Goal: Find specific page/section: Find specific page/section

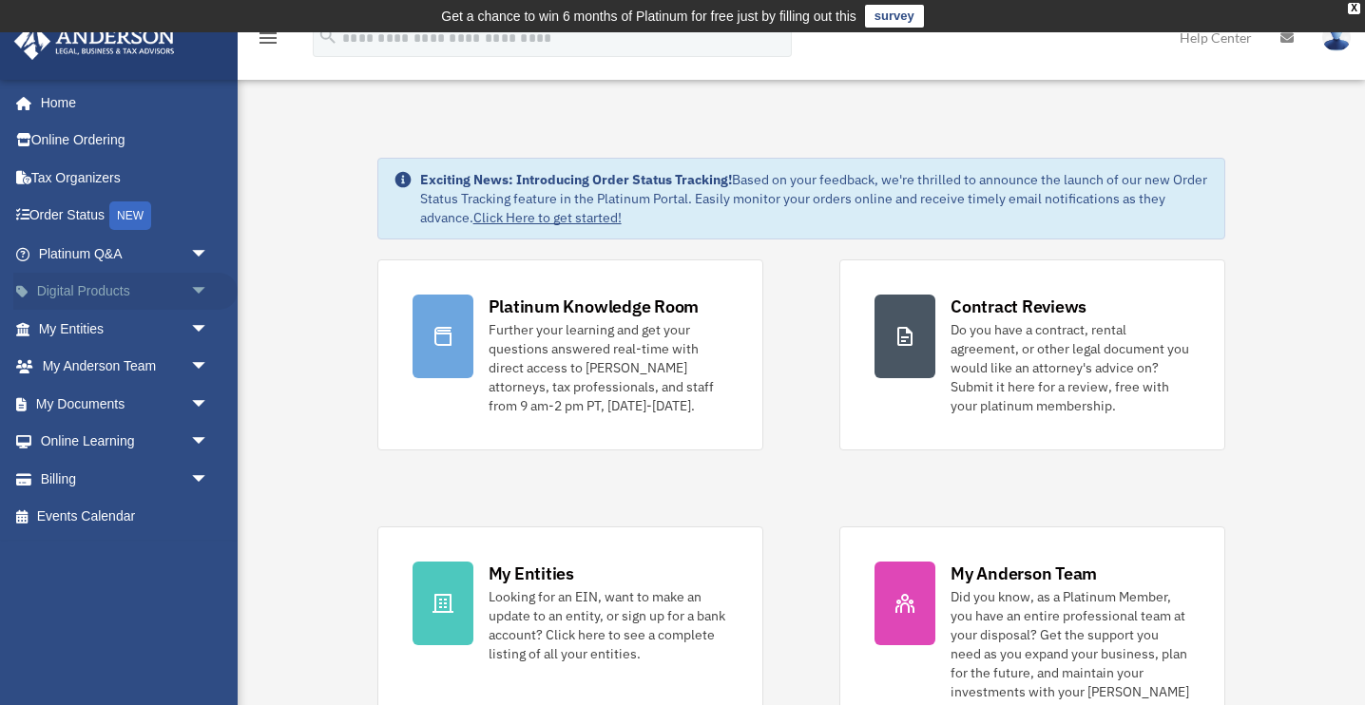
click at [89, 280] on link "Digital Products arrow_drop_down" at bounding box center [125, 292] width 224 height 38
click at [87, 328] on link "My Entities arrow_drop_down" at bounding box center [125, 329] width 224 height 38
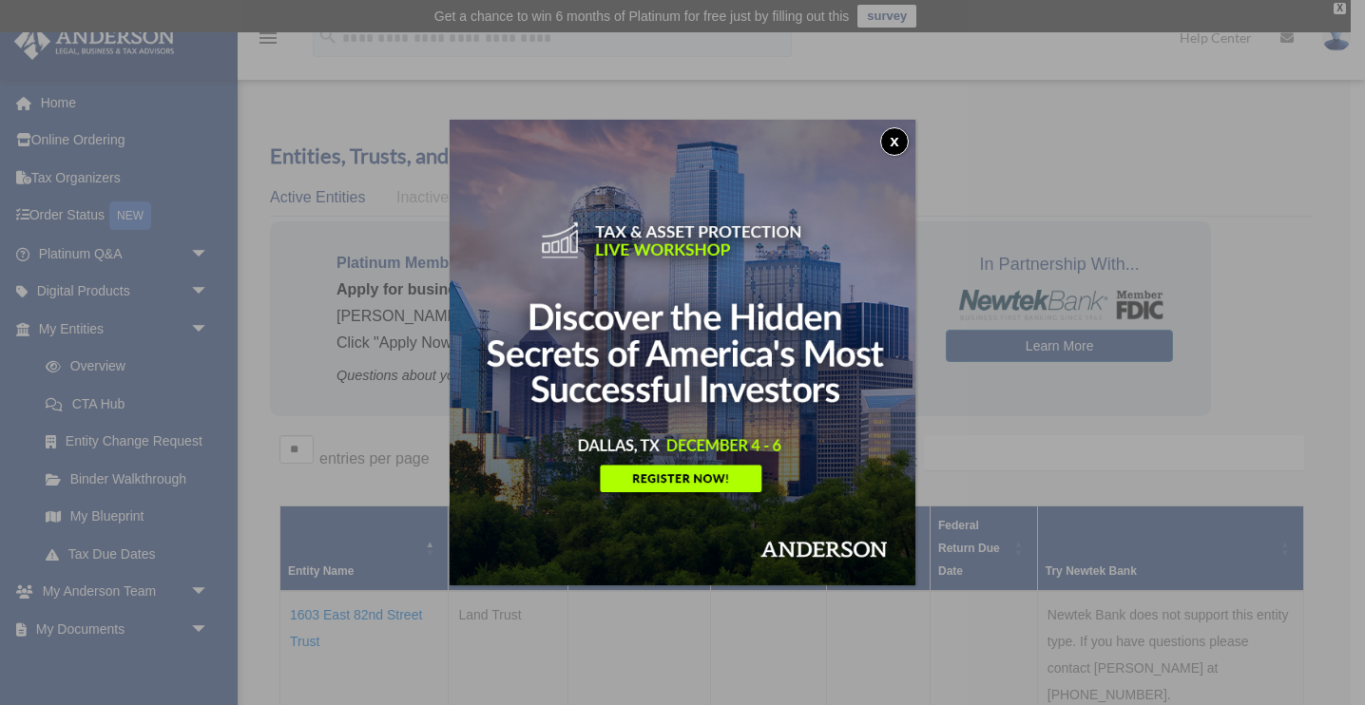
click at [893, 137] on button "x" at bounding box center [894, 141] width 29 height 29
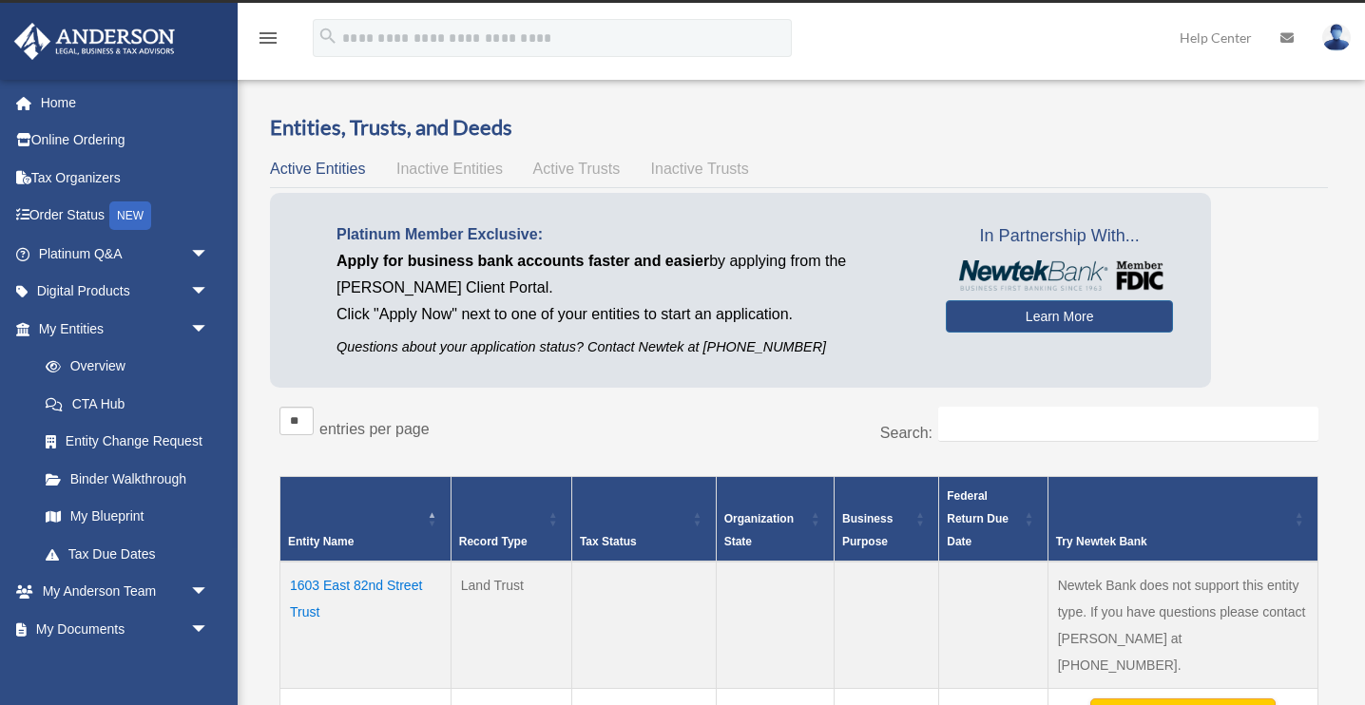
scroll to position [98, 0]
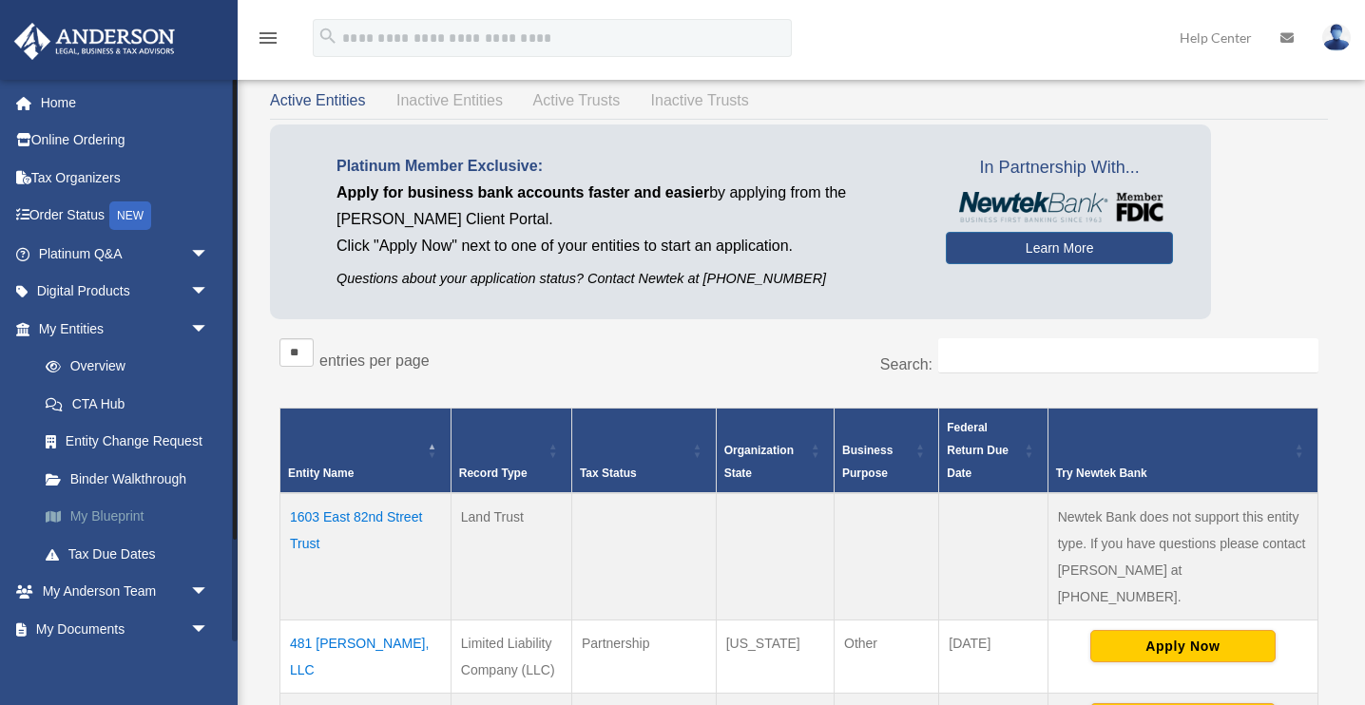
click at [108, 513] on link "My Blueprint" at bounding box center [132, 517] width 211 height 38
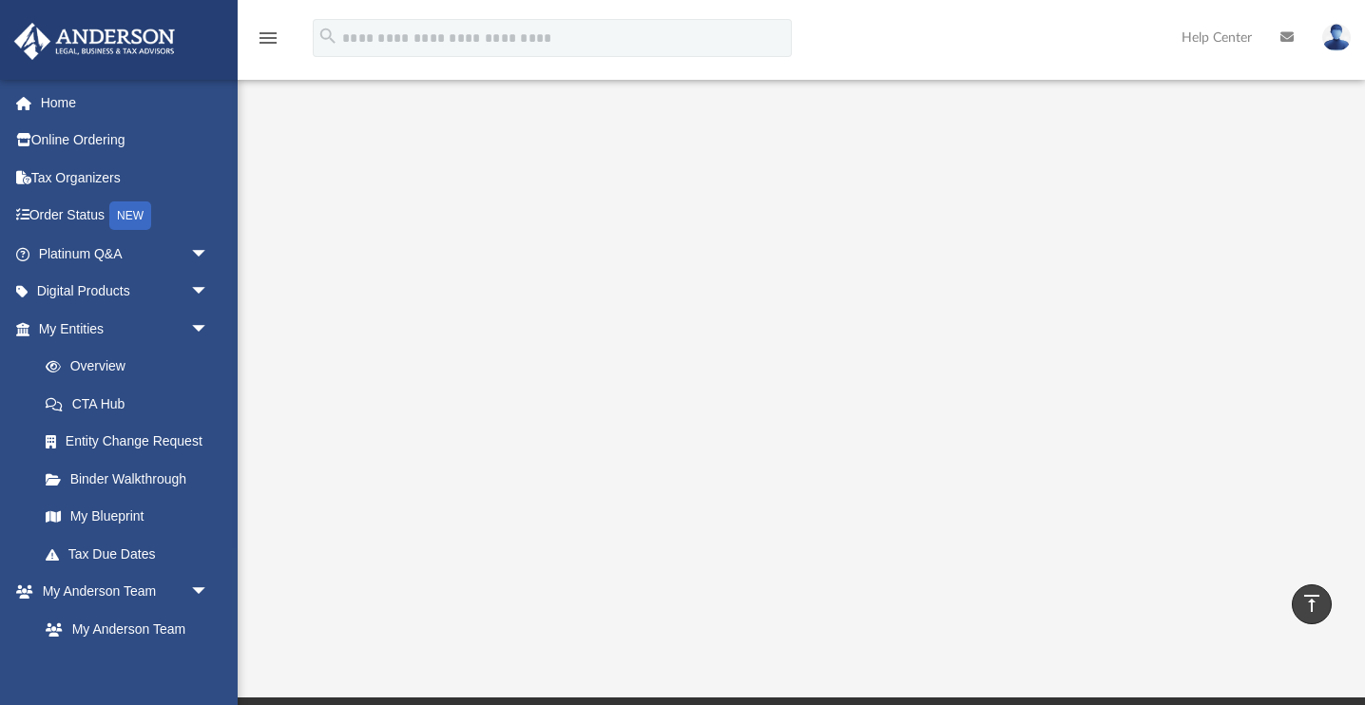
scroll to position [256, 0]
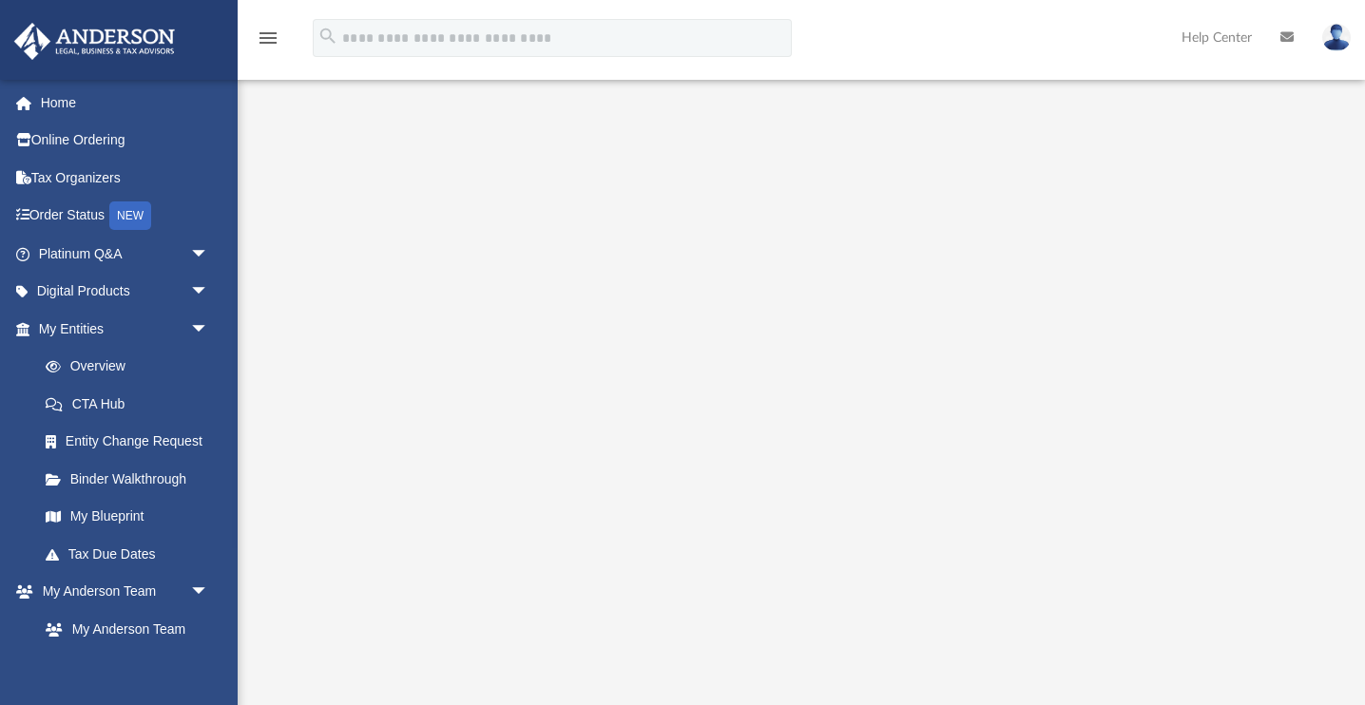
click at [1337, 201] on div at bounding box center [801, 271] width 1127 height 760
